Goal: Task Accomplishment & Management: Manage account settings

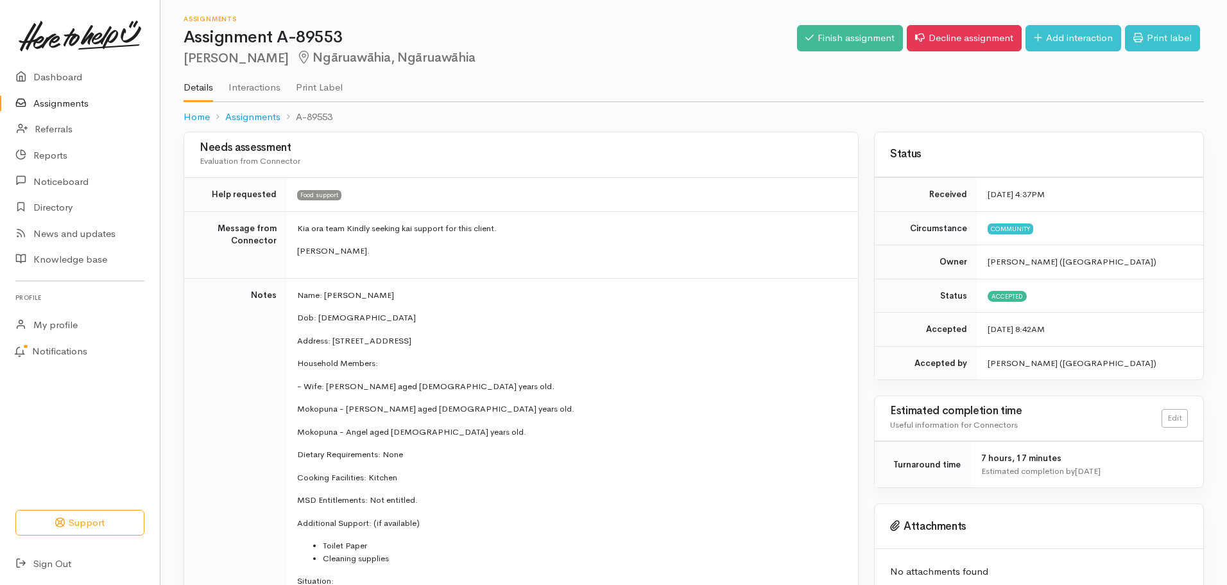
click at [74, 100] on link "Assignments" at bounding box center [80, 104] width 160 height 26
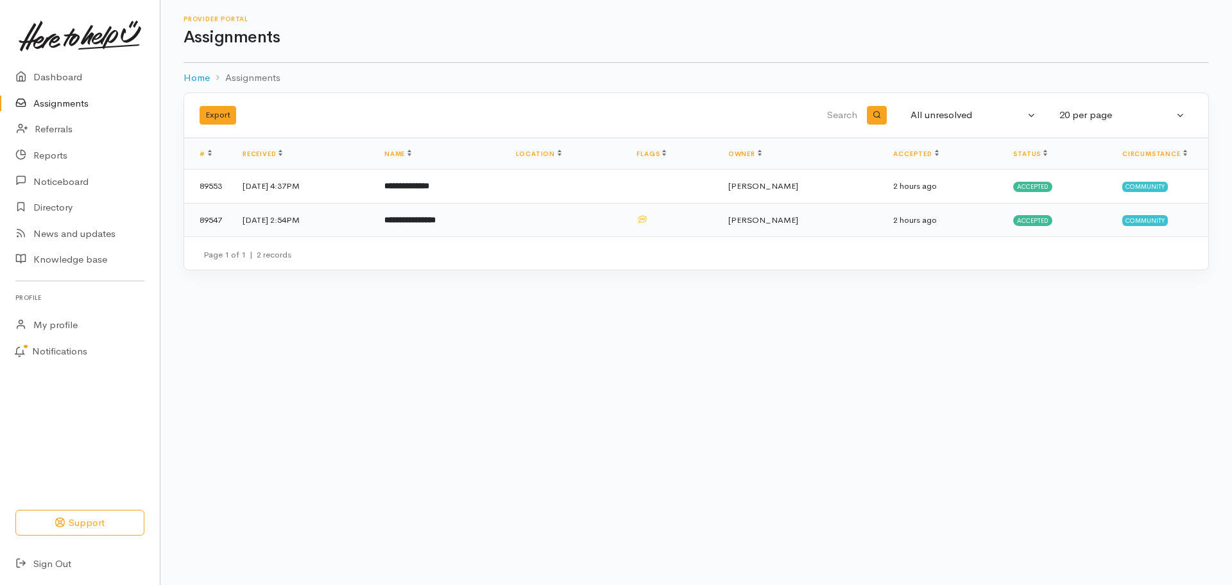
click at [436, 223] on b "**********" at bounding box center [410, 220] width 51 height 8
